Goal: Book appointment/travel/reservation

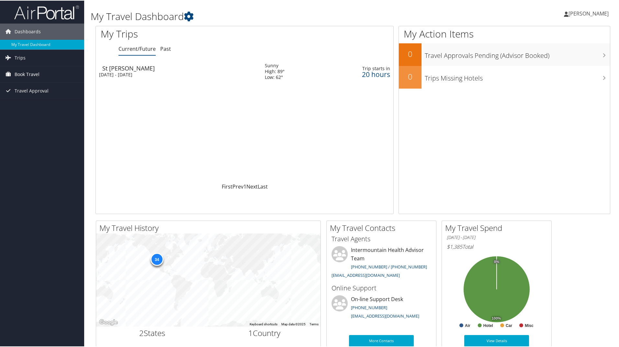
click at [29, 72] on span "Book Travel" at bounding box center [27, 74] width 25 height 16
click at [57, 107] on link "Book/Manage Online Trips" at bounding box center [42, 106] width 84 height 10
